Goal: Information Seeking & Learning: Learn about a topic

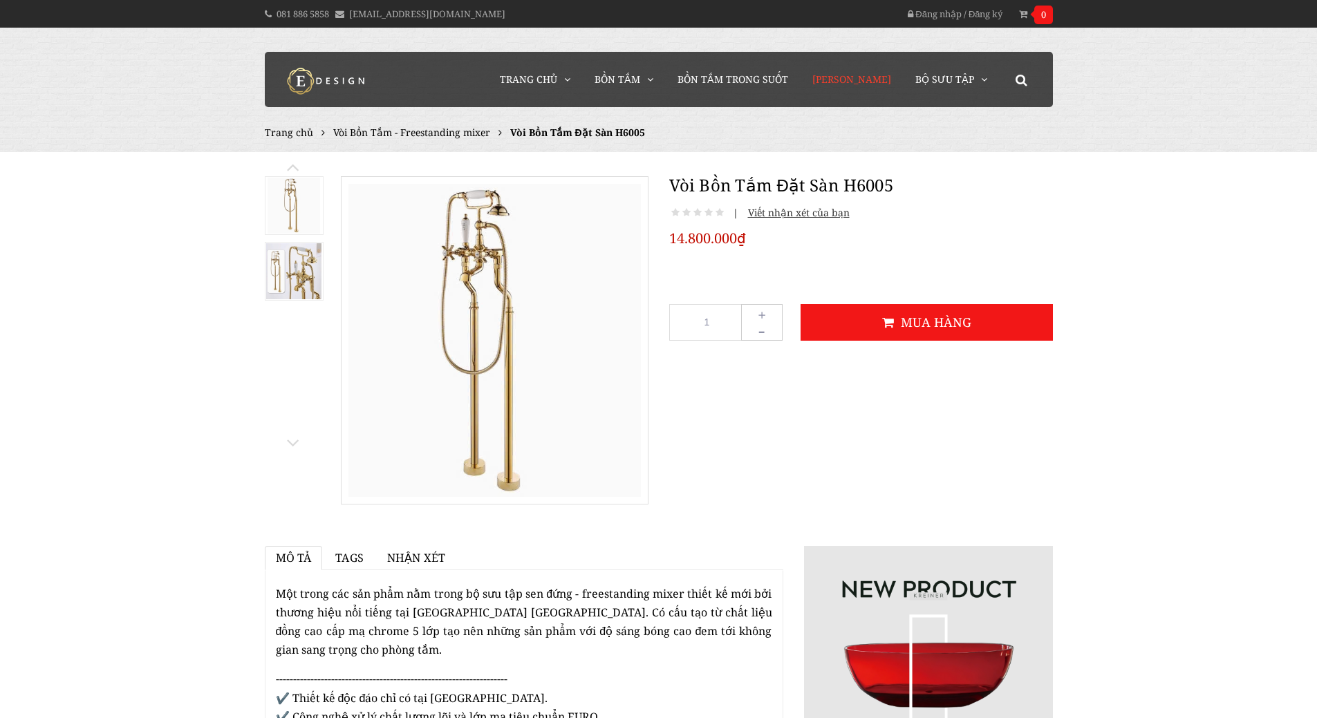
click at [889, 81] on span "[PERSON_NAME]" at bounding box center [851, 79] width 79 height 13
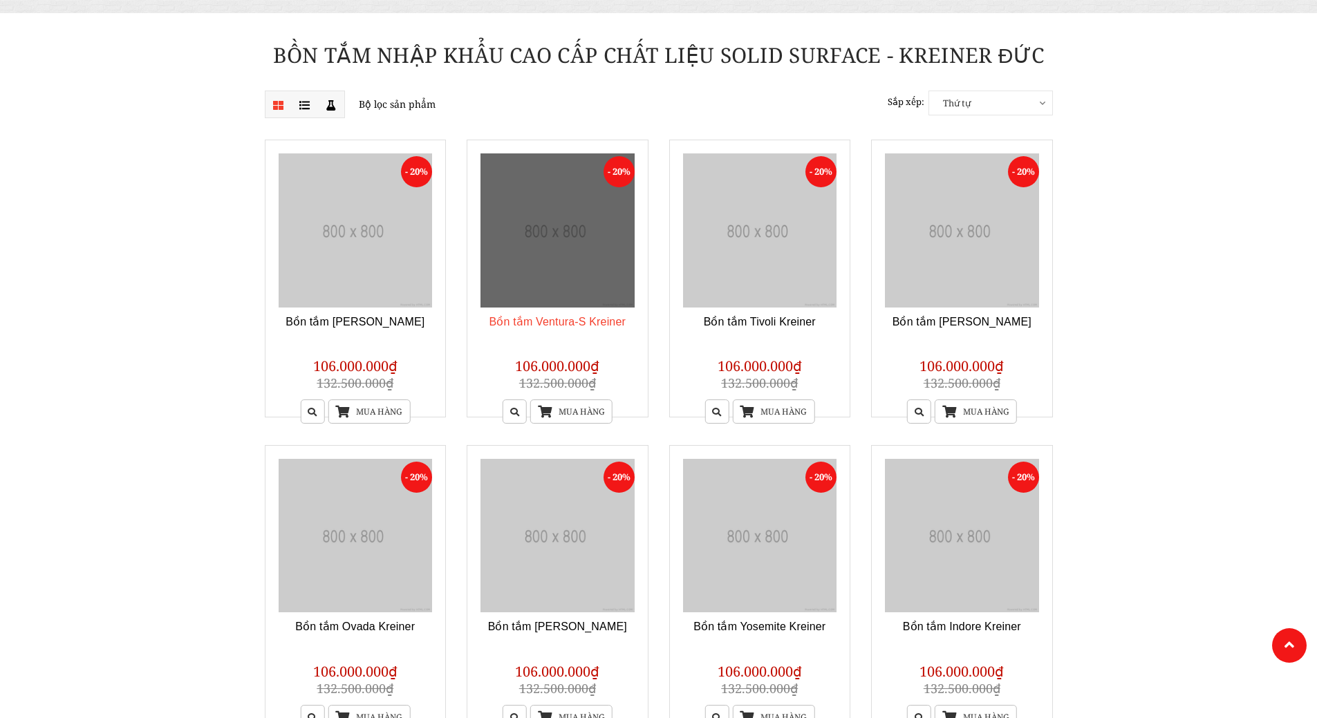
scroll to position [346, 0]
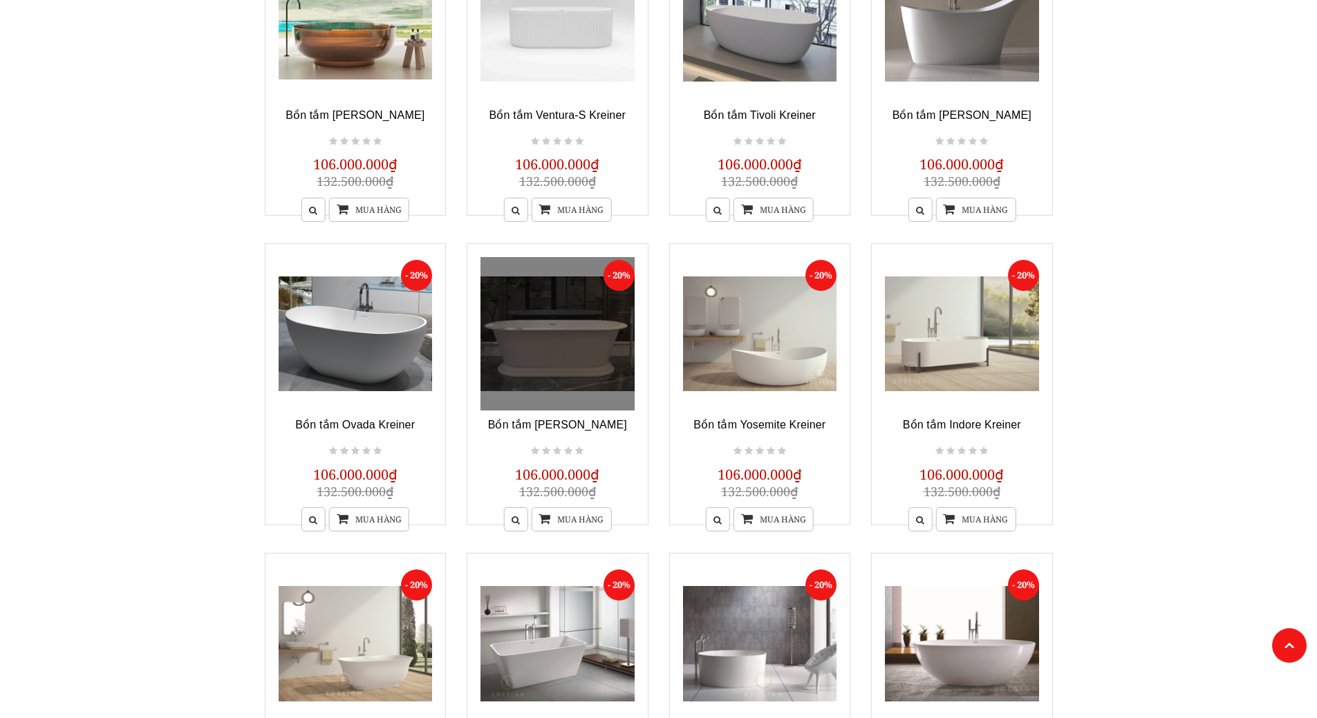
click at [586, 339] on link at bounding box center [557, 334] width 154 height 154
